Goal: Information Seeking & Learning: Learn about a topic

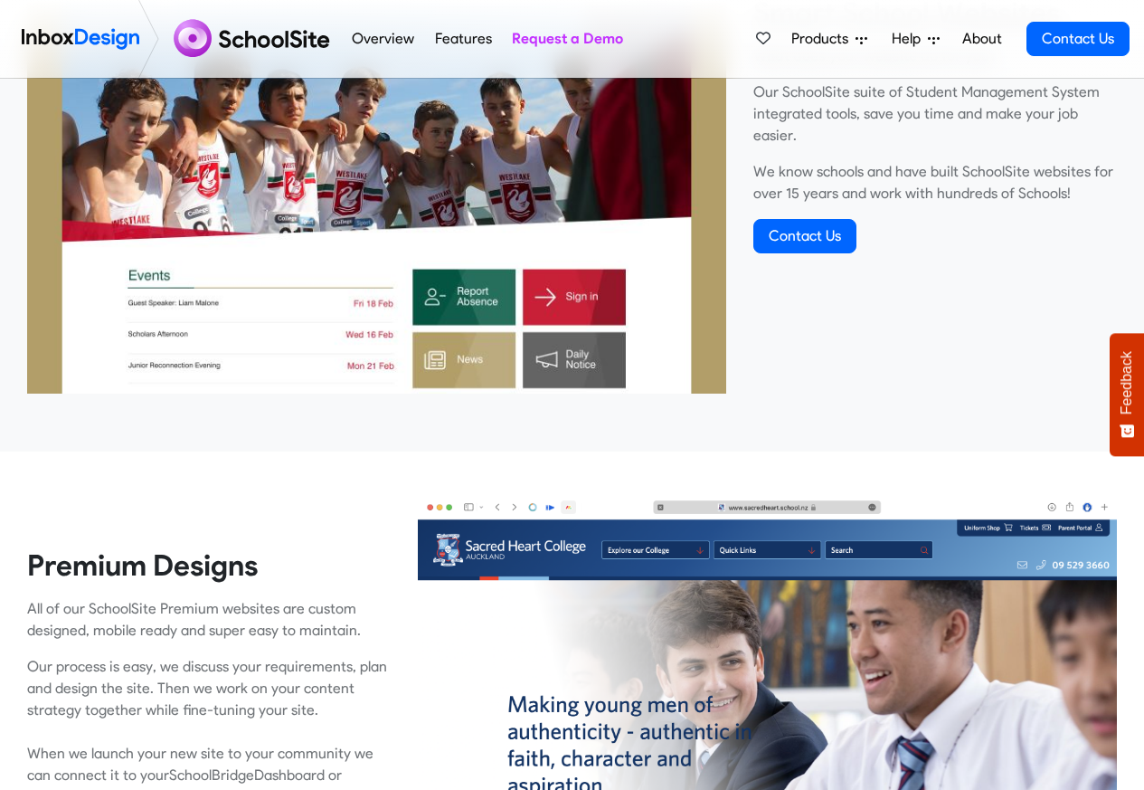
scroll to position [760, 0]
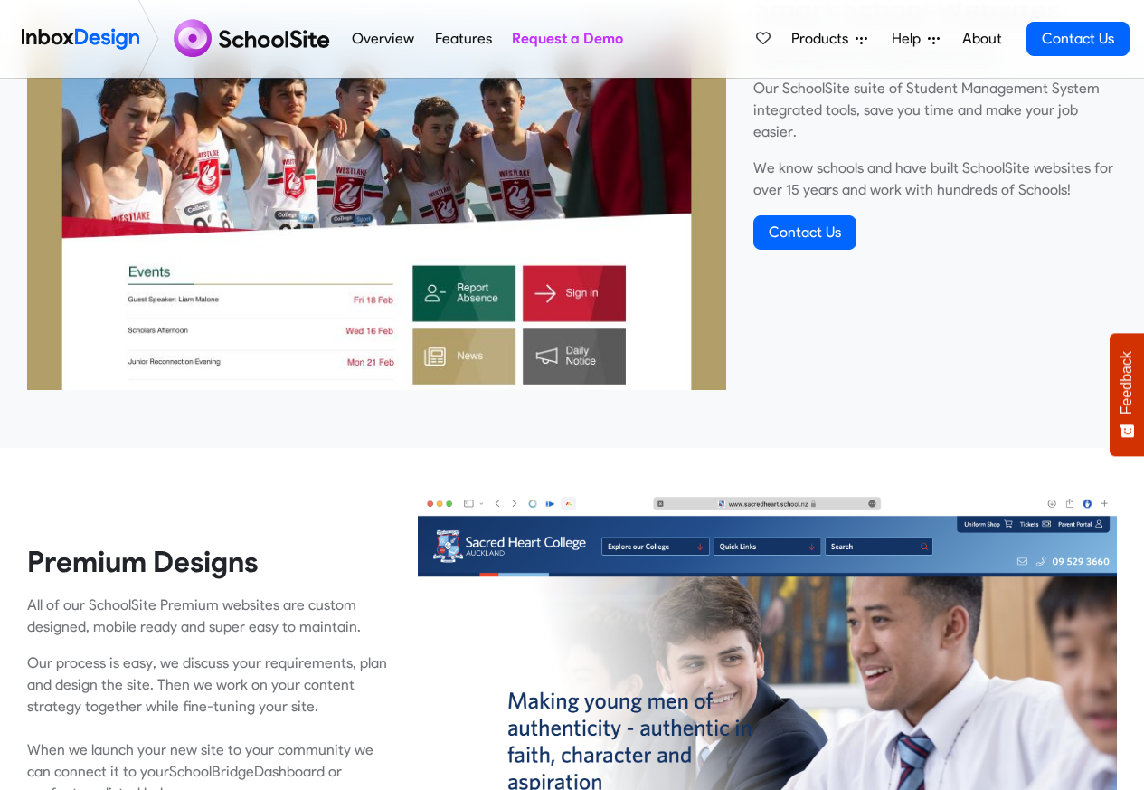
click at [432, 40] on link "Features" at bounding box center [463, 39] width 67 height 36
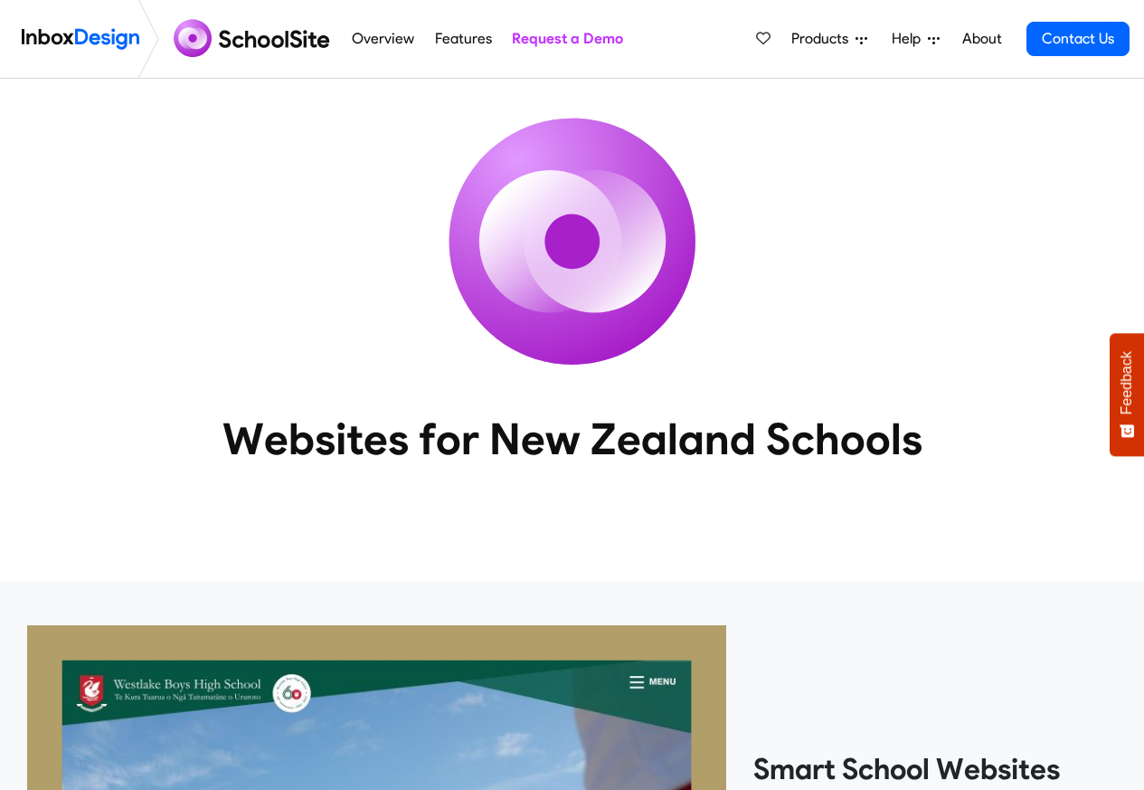
scroll to position [760, 0]
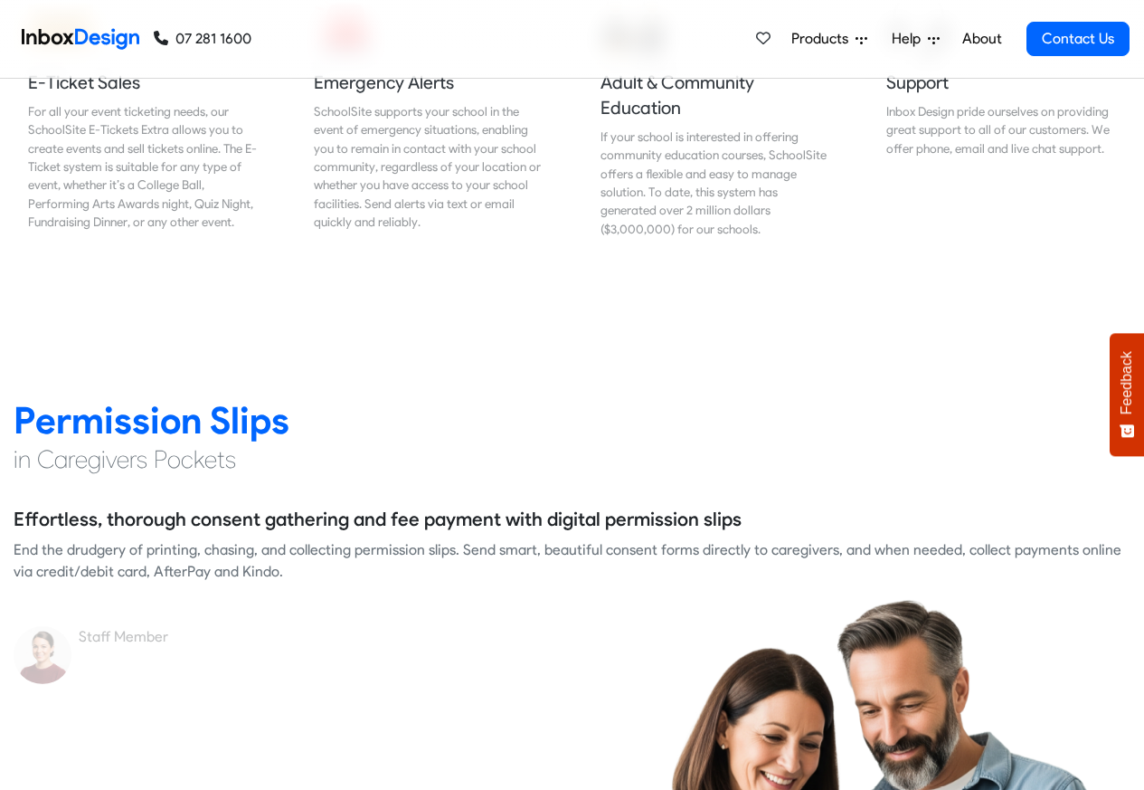
scroll to position [2280, 0]
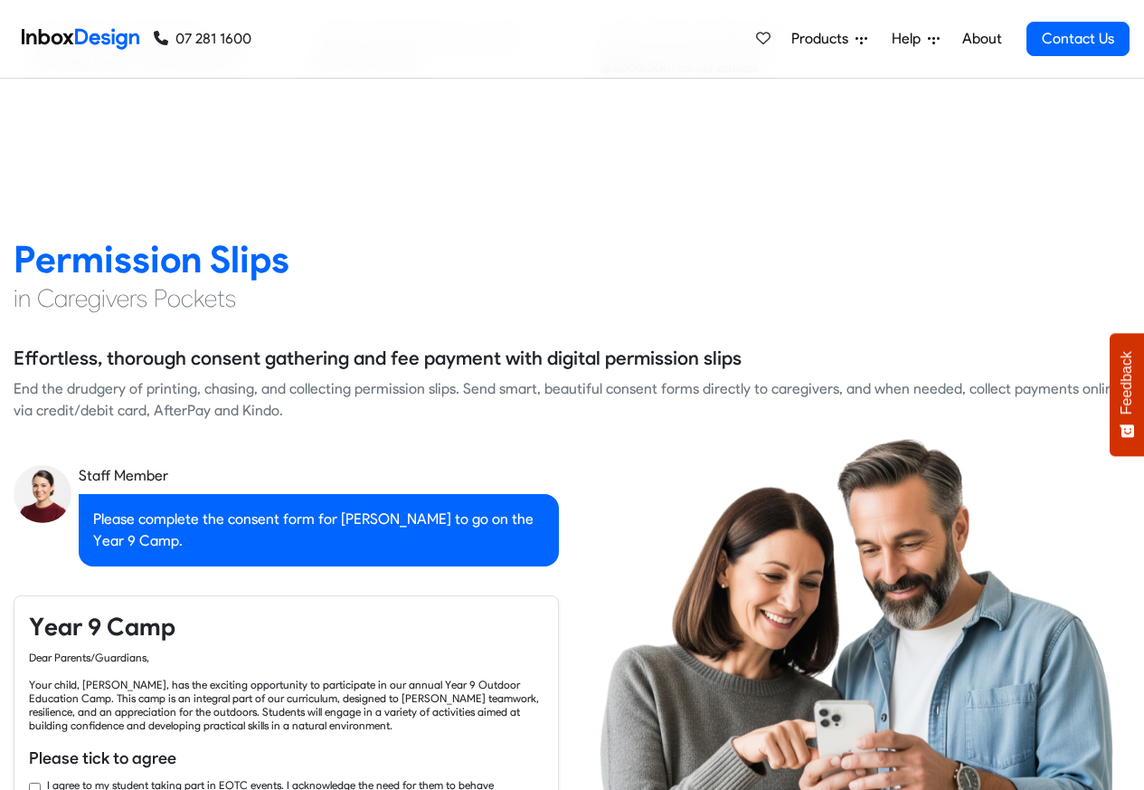
checkbox input "true"
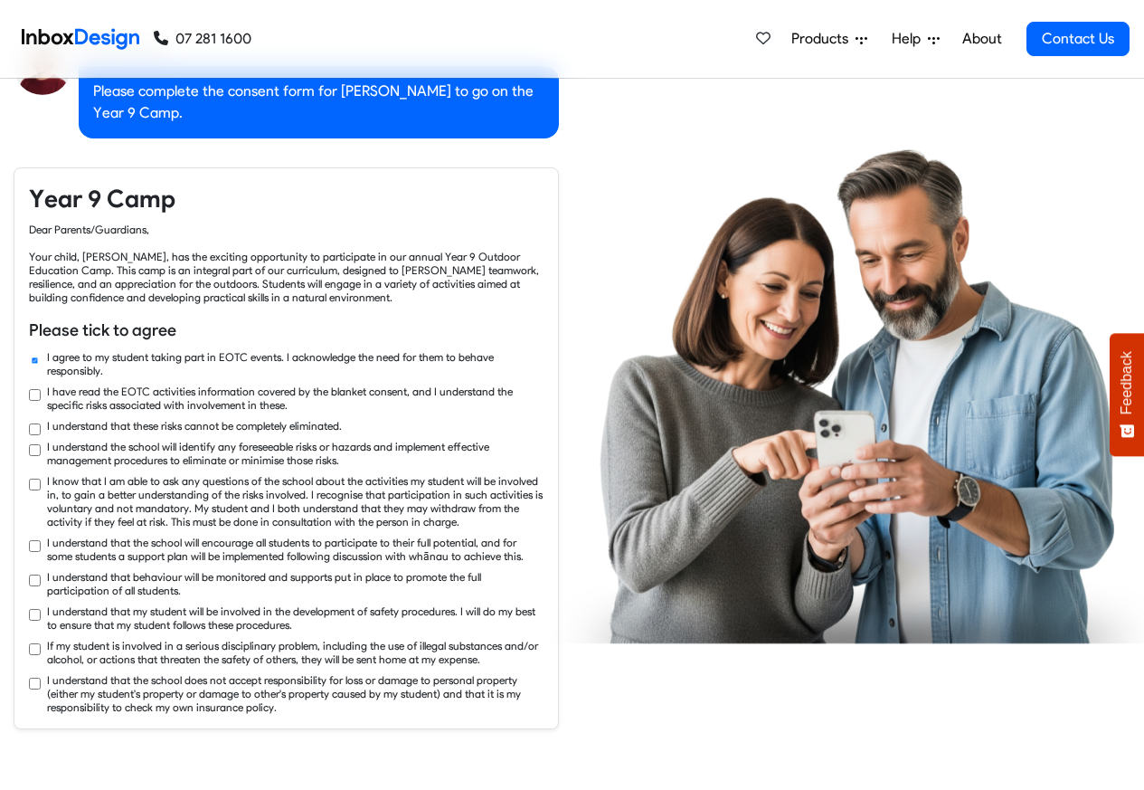
checkbox input "true"
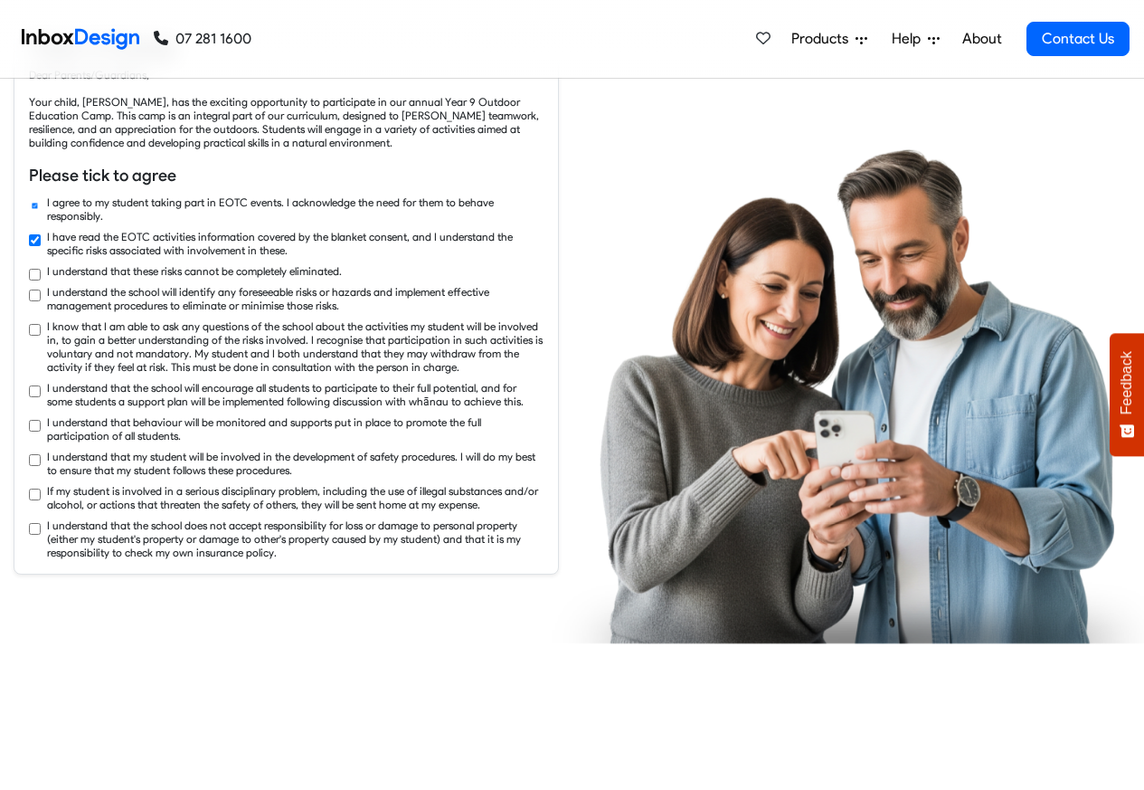
checkbox input "true"
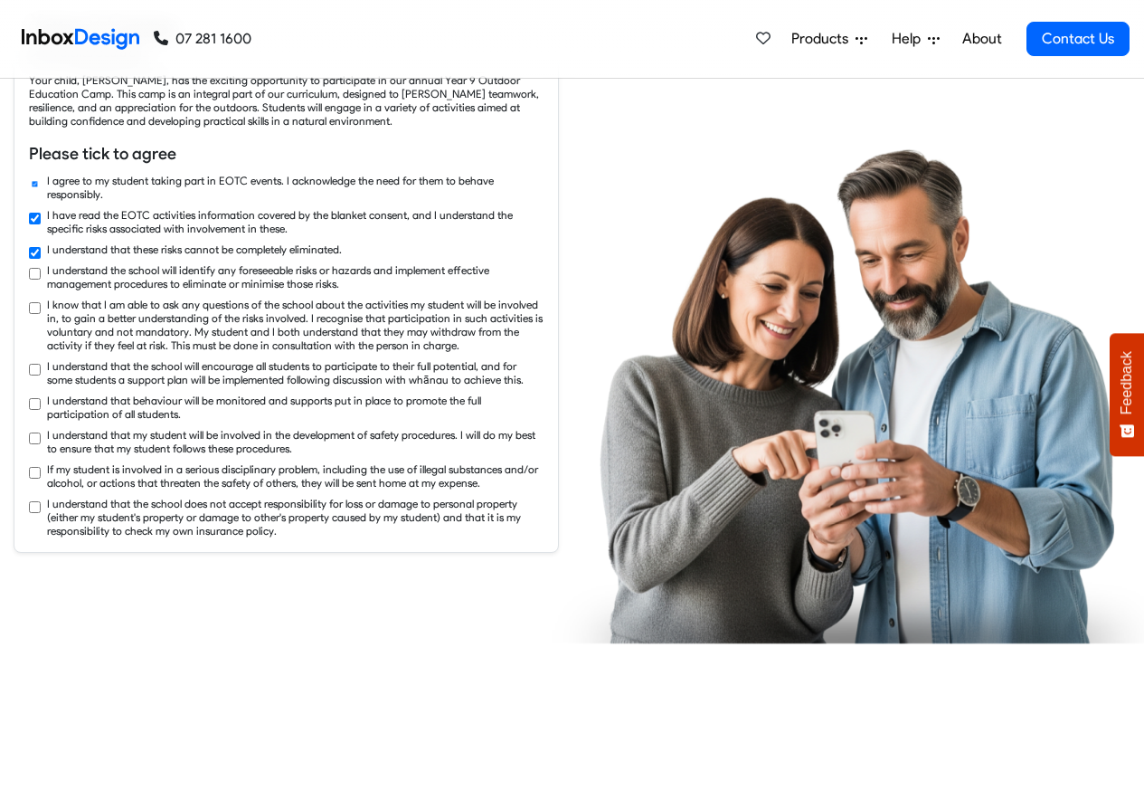
checkbox input "true"
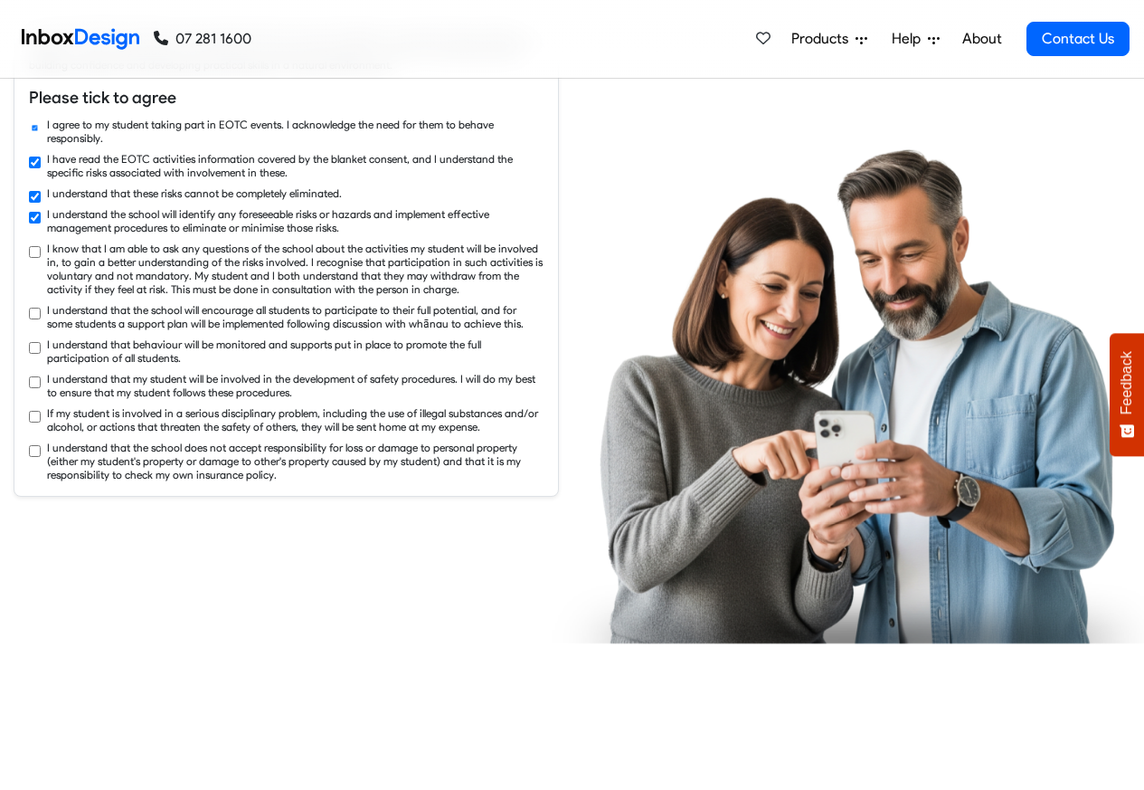
checkbox input "true"
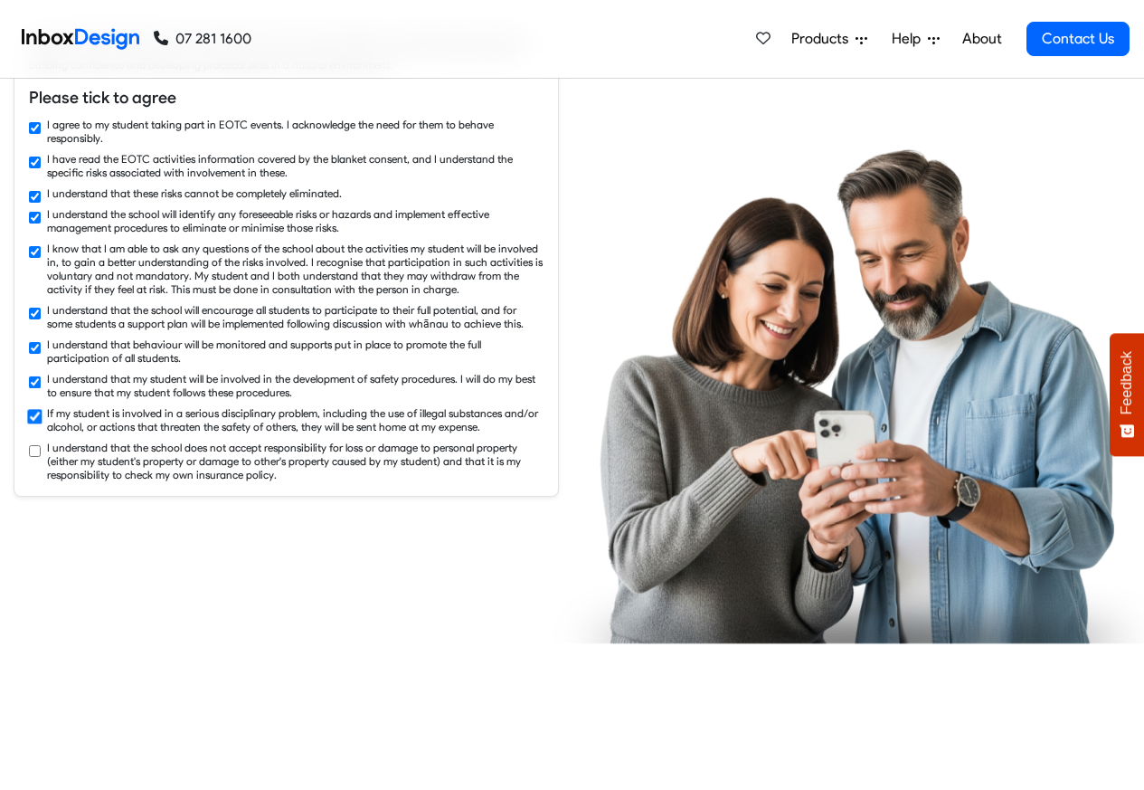
checkbox input "true"
